Goal: Transaction & Acquisition: Purchase product/service

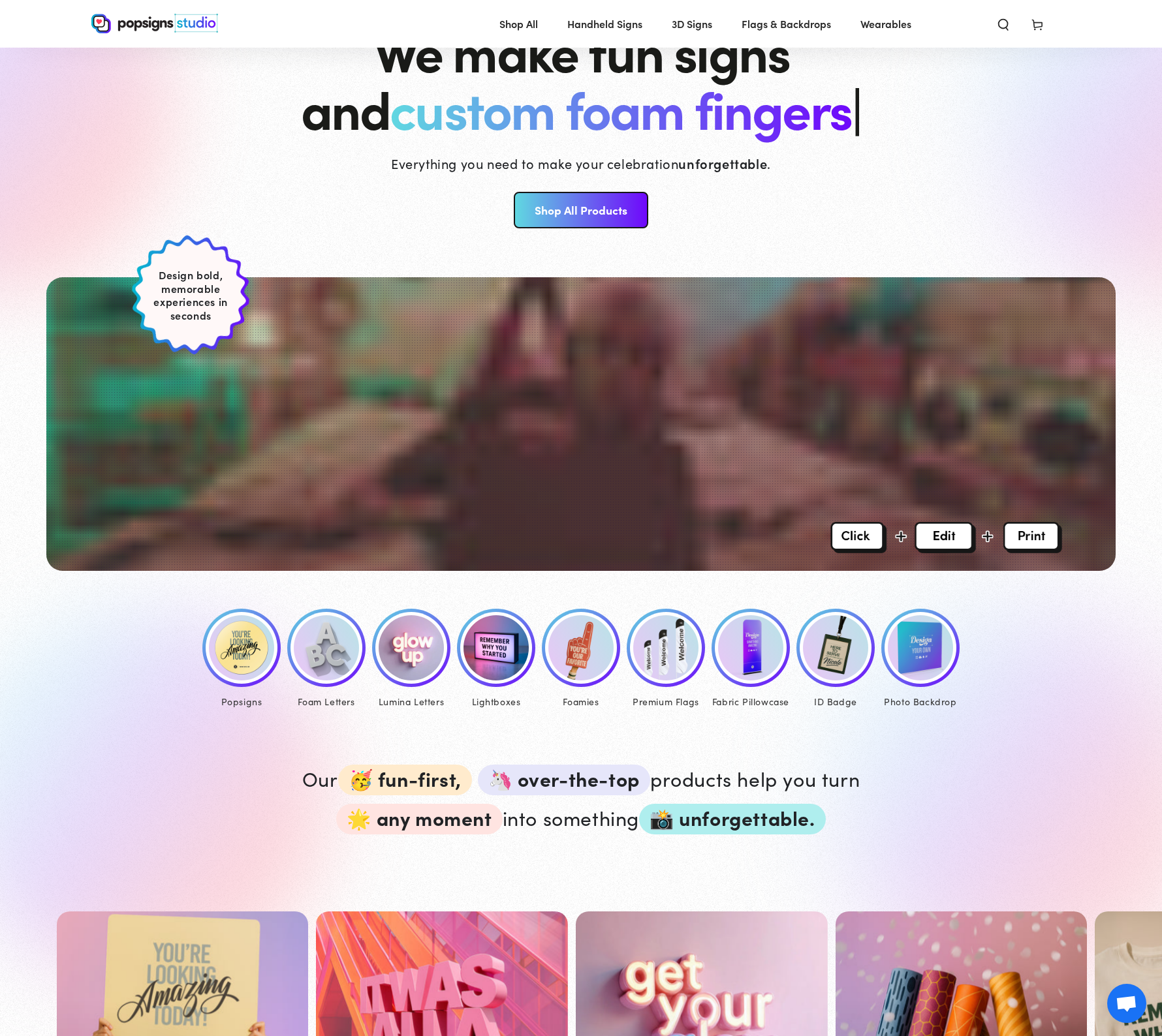
scroll to position [20, 0]
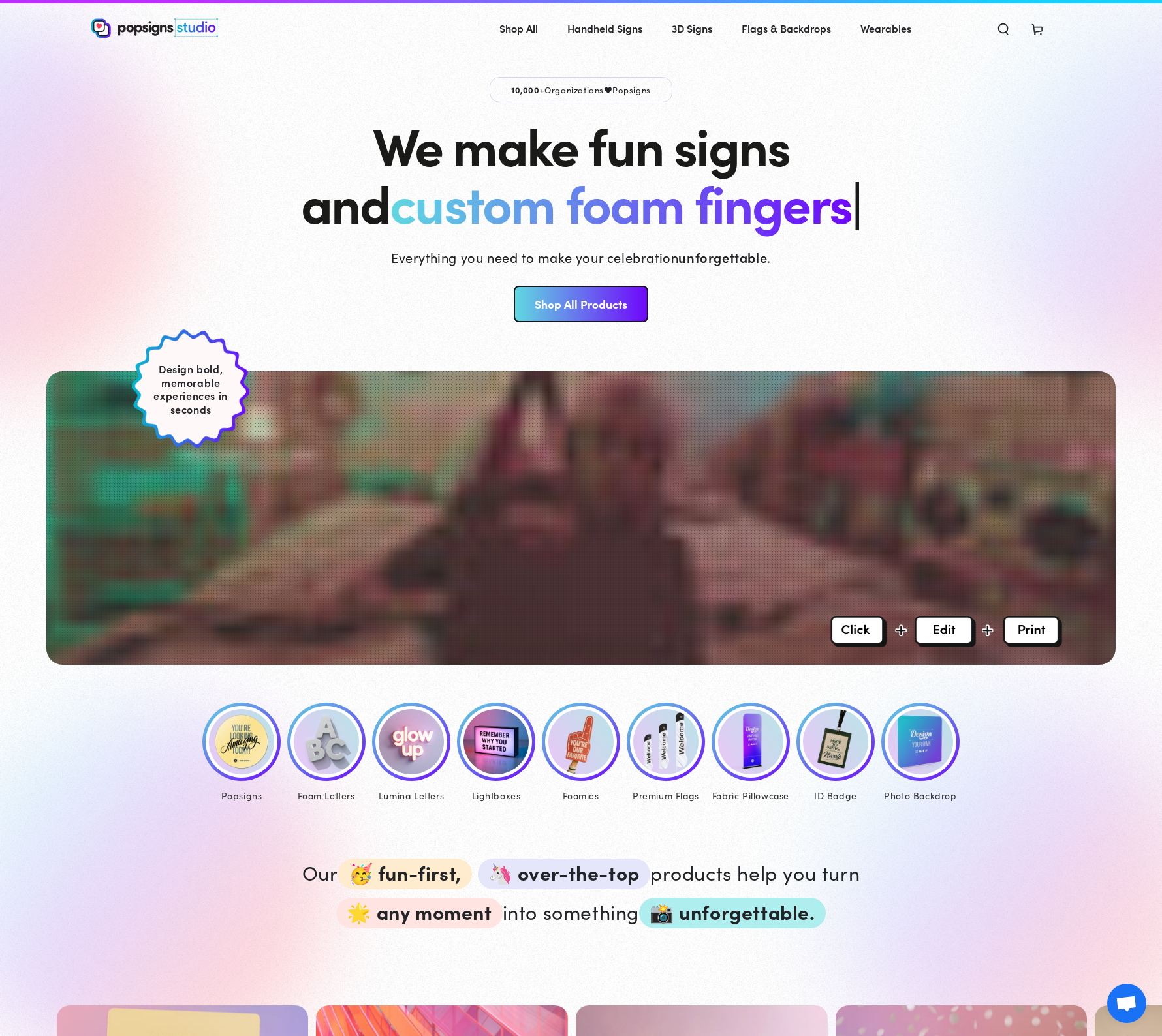
click at [569, 322] on link "Shop All Products" at bounding box center [581, 303] width 134 height 36
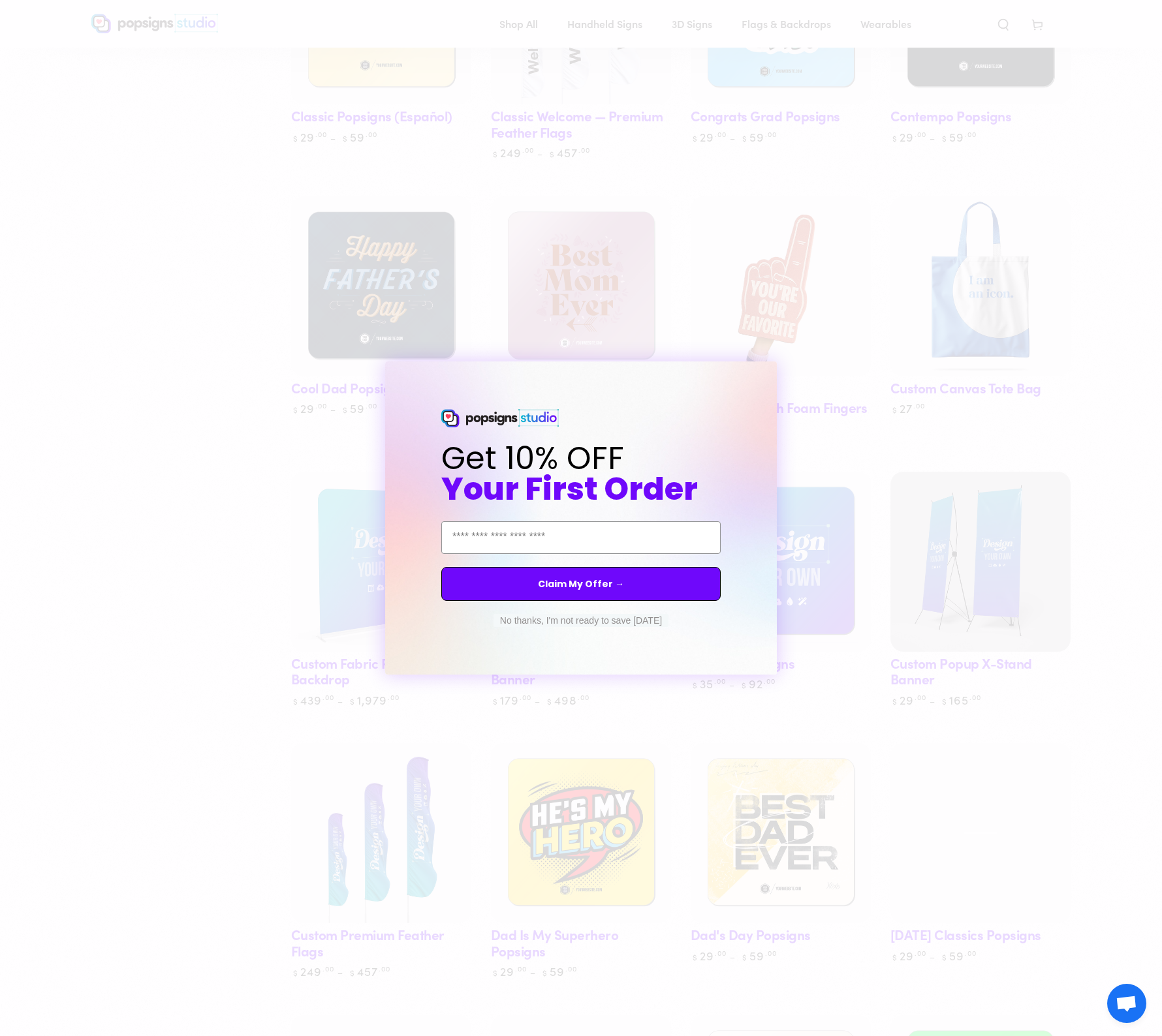
scroll to position [1160, 0]
click at [783, 370] on circle "Close dialog" at bounding box center [778, 374] width 13 height 13
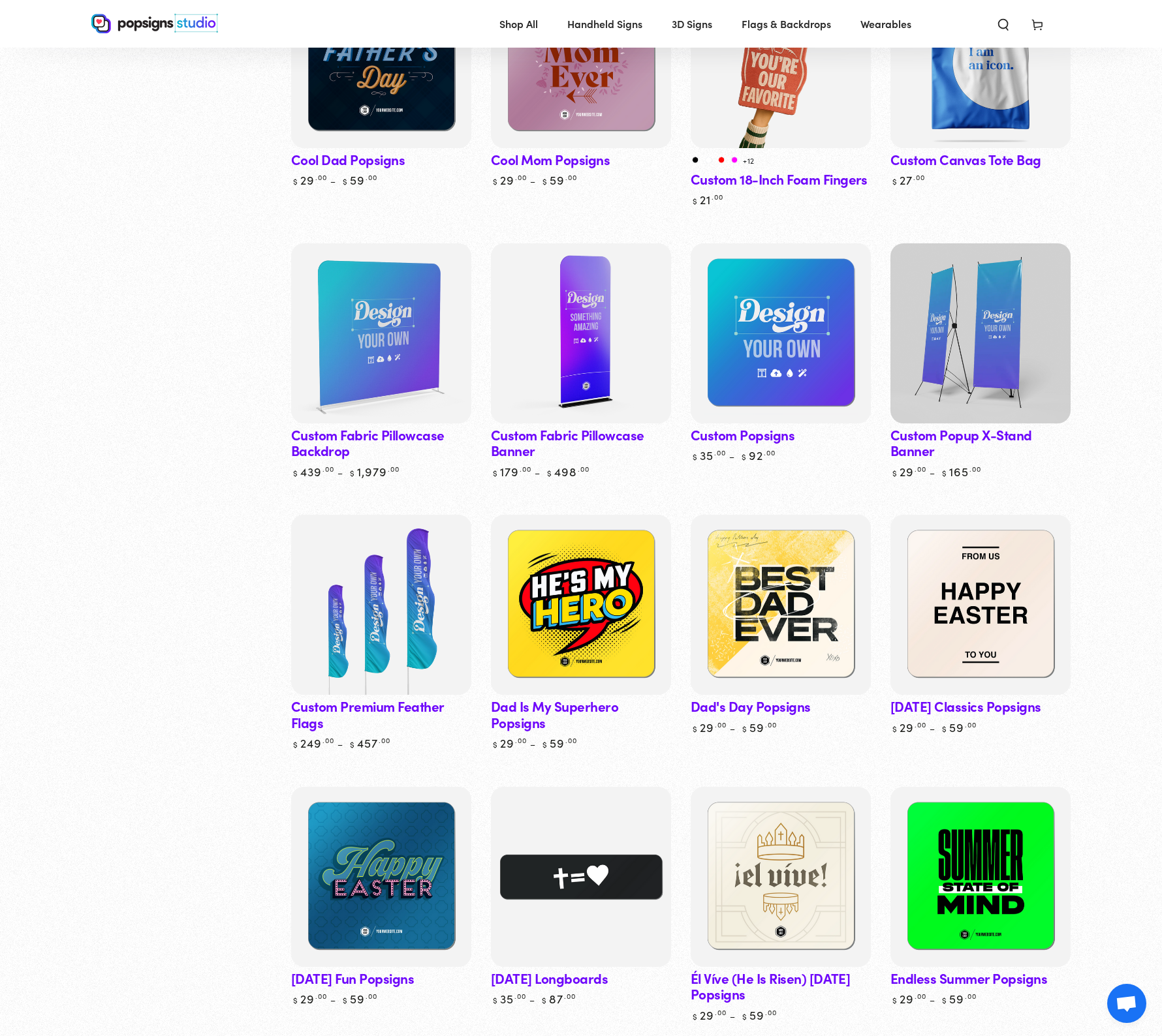
scroll to position [1652, 0]
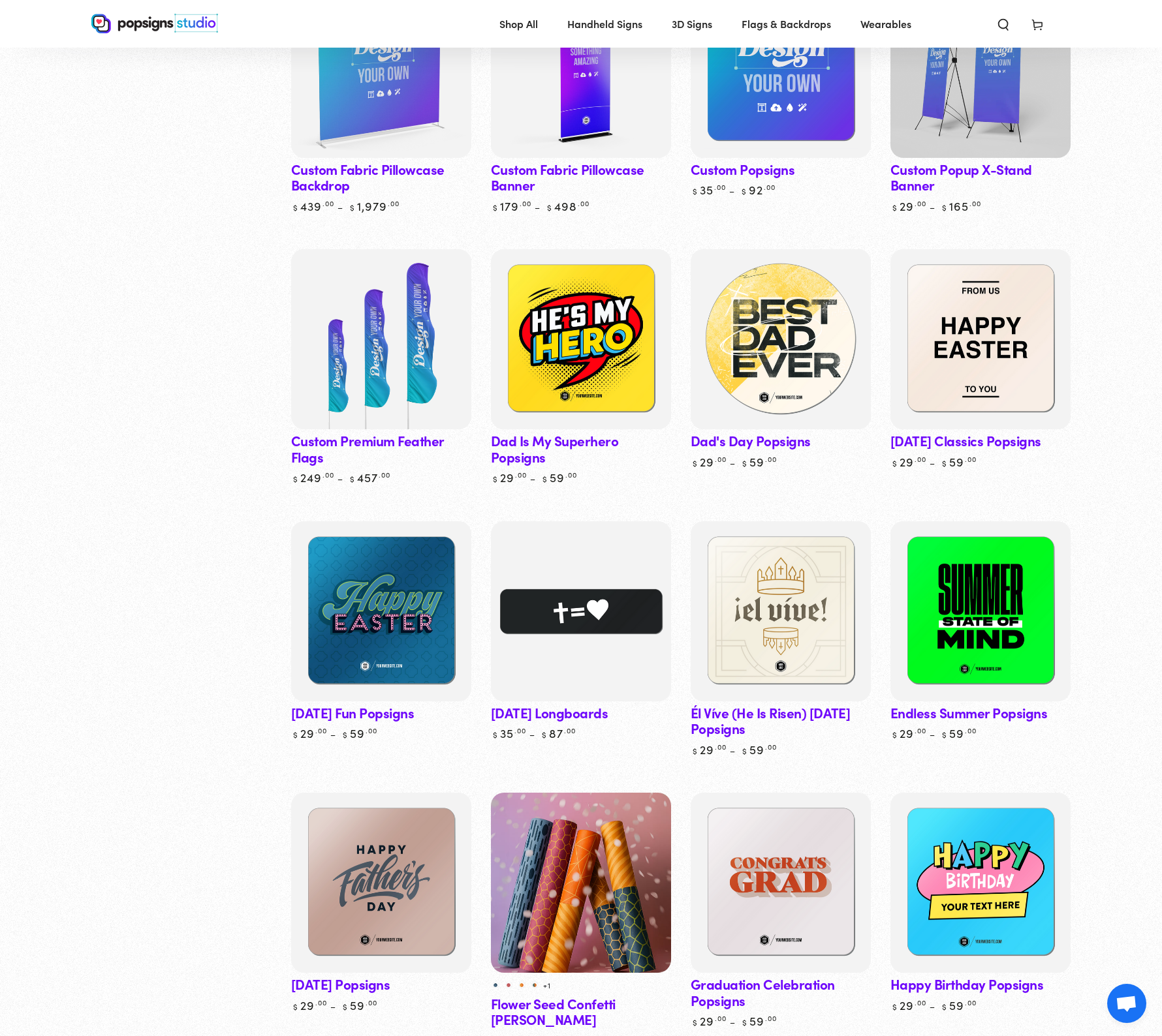
click at [781, 299] on img at bounding box center [780, 339] width 185 height 185
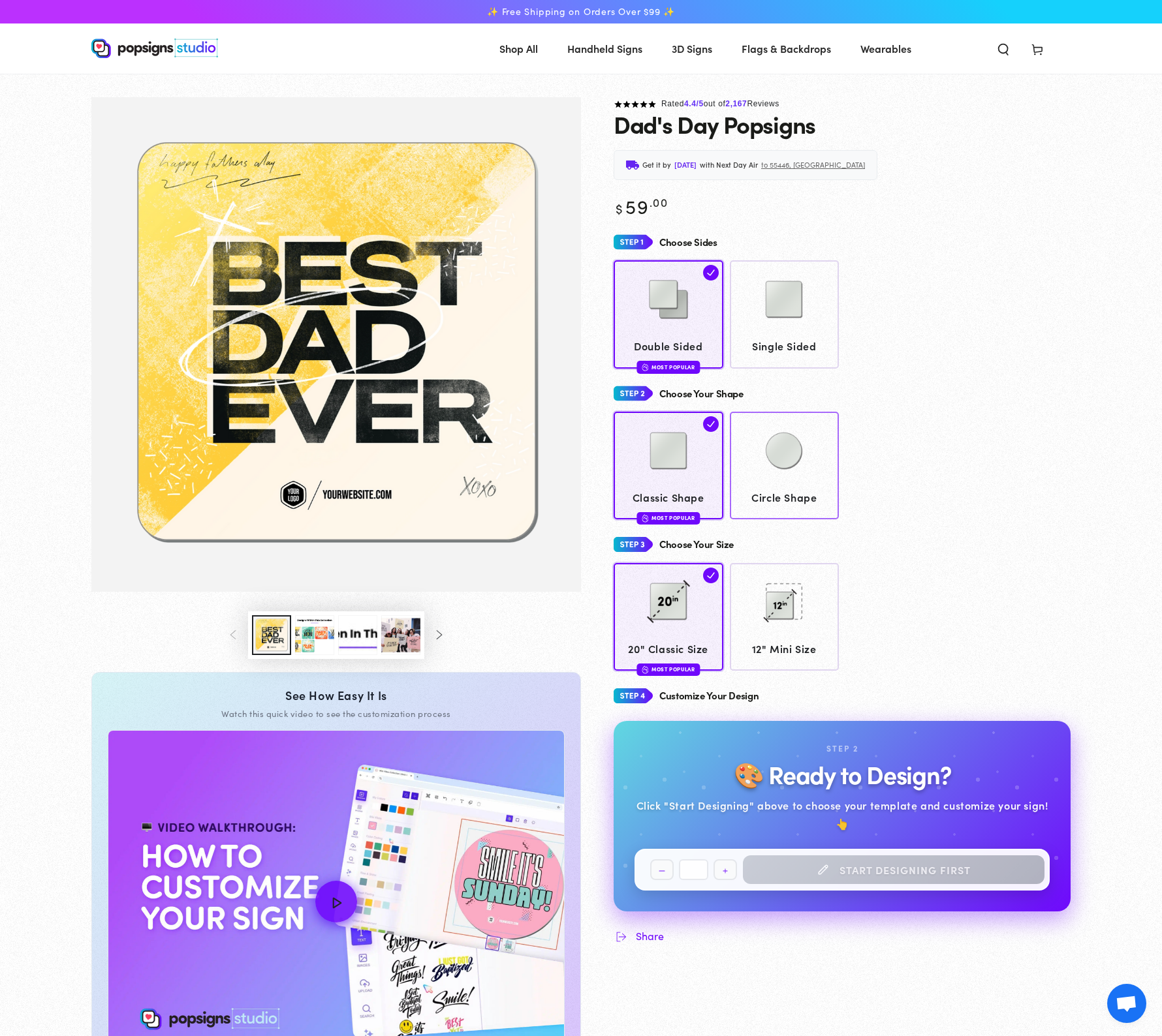
click at [779, 455] on img at bounding box center [783, 450] width 65 height 65
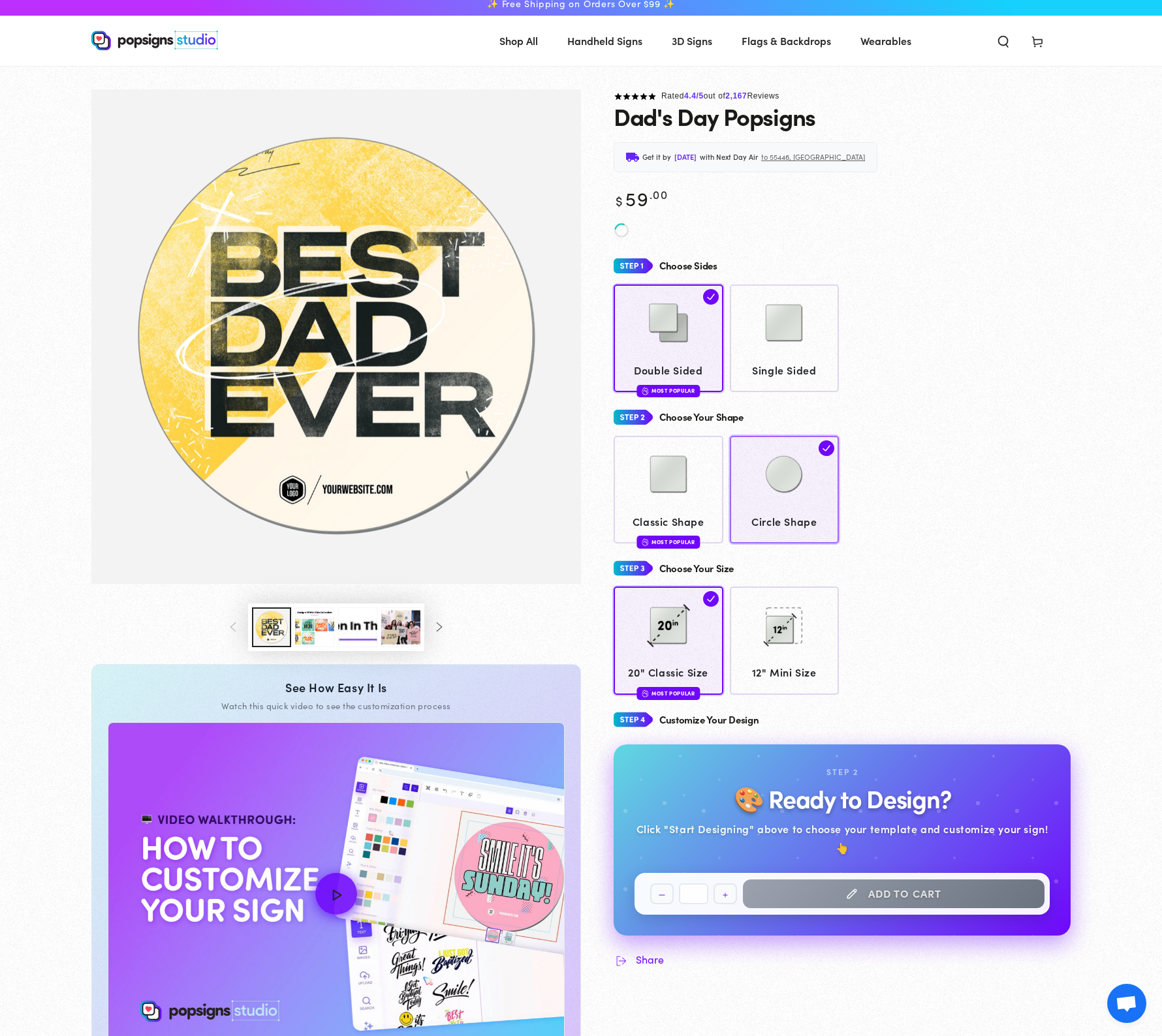
scroll to position [11, 0]
